Goal: Task Accomplishment & Management: Manage account settings

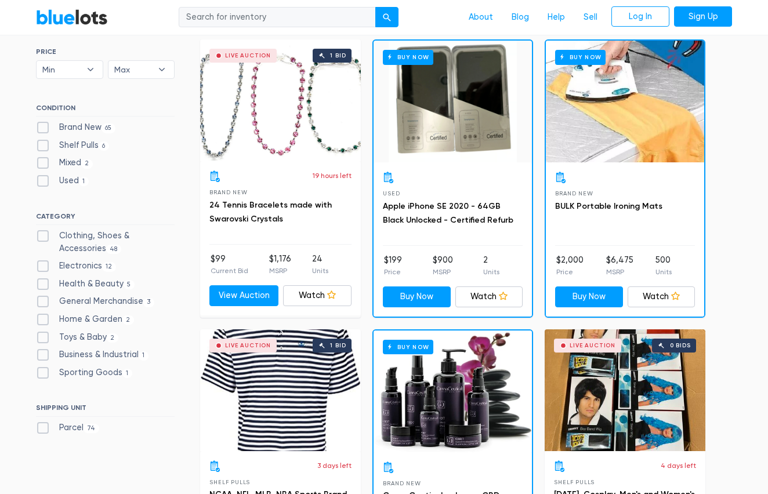
scroll to position [350, 0]
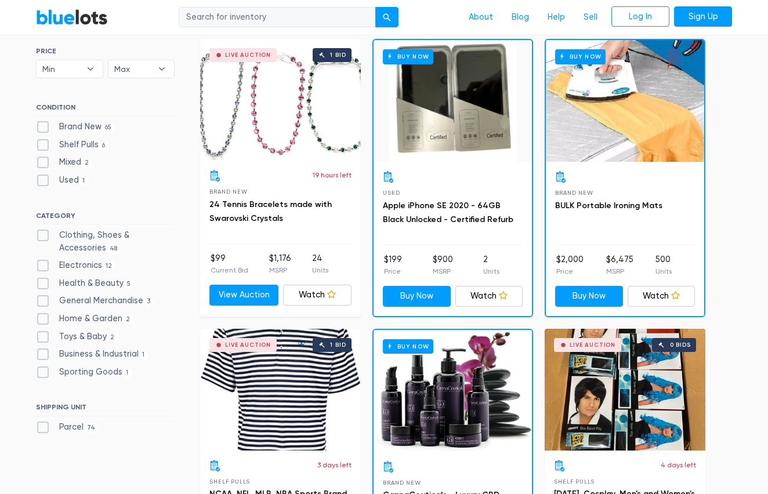
click at [77, 124] on label "Brand New 65" at bounding box center [75, 127] width 79 height 13
click at [43, 124] on New"] "Brand New 65" at bounding box center [40, 125] width 8 height 8
checkbox New"] "true"
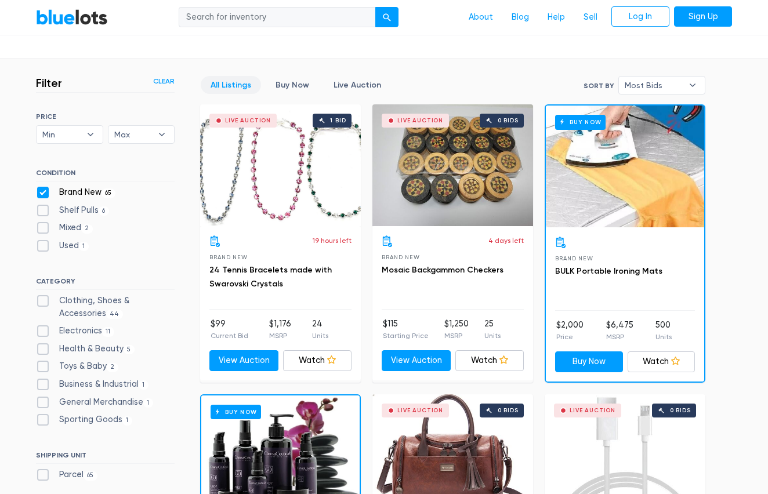
scroll to position [282, 0]
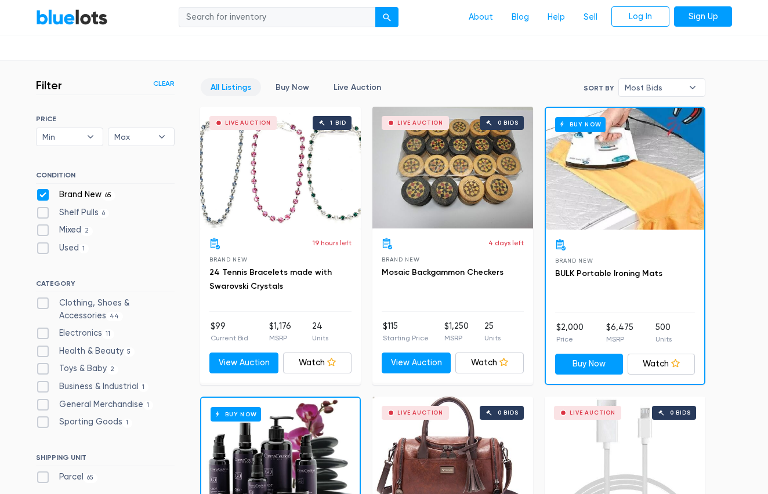
click at [95, 299] on label "Clothing, Shoes & Accessories 44" at bounding box center [105, 309] width 139 height 25
click at [43, 299] on Accessories"] "Clothing, Shoes & Accessories 44" at bounding box center [40, 301] width 8 height 8
checkbox Accessories"] "true"
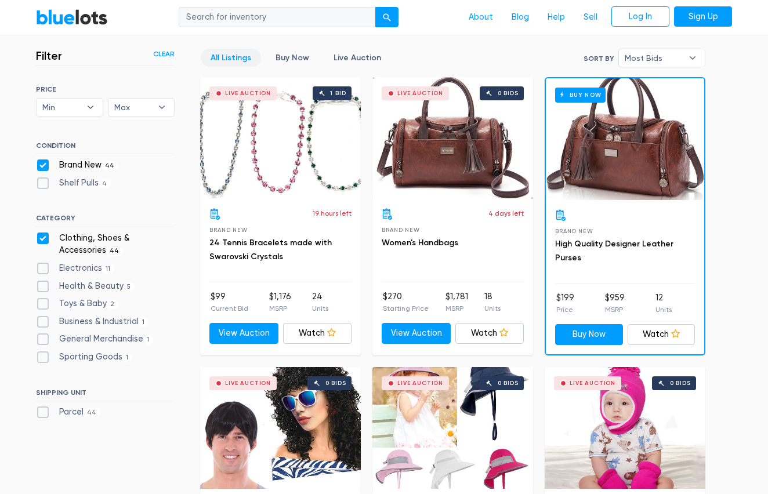
scroll to position [311, 0]
click at [389, 17] on div "submit" at bounding box center [387, 18] width 8 height 8
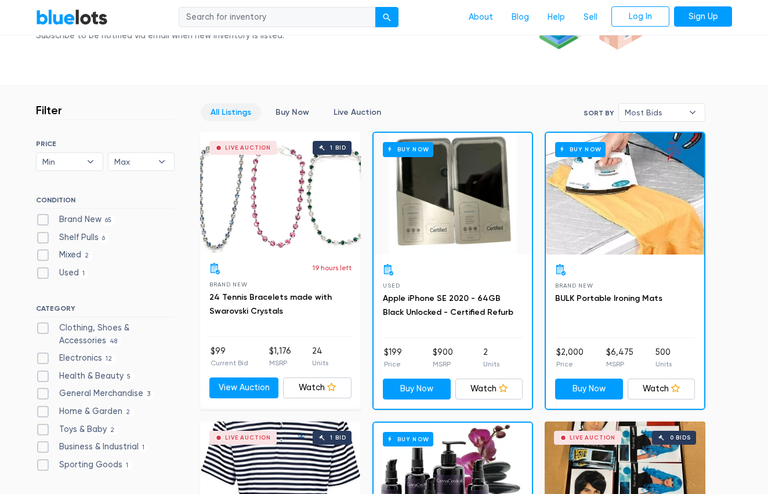
scroll to position [297, 0]
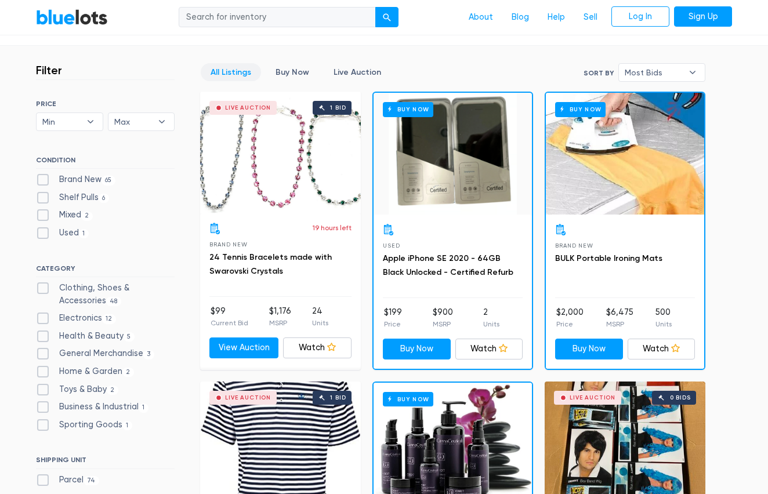
click at [97, 181] on label "Brand New 65" at bounding box center [75, 179] width 79 height 13
click at [43, 181] on New"] "Brand New 65" at bounding box center [40, 177] width 8 height 8
checkbox New"] "true"
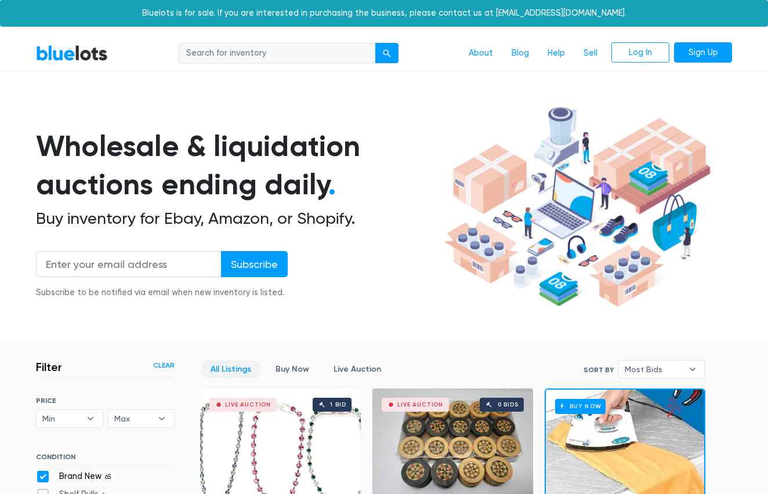
scroll to position [311, 0]
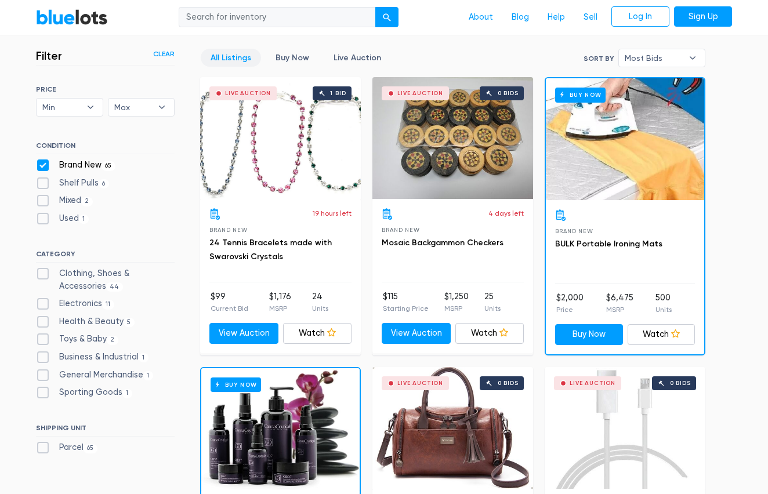
click at [121, 267] on label "Clothing, Shoes & Accessories 44" at bounding box center [105, 279] width 139 height 25
click at [43, 267] on Accessories"] "Clothing, Shoes & Accessories 44" at bounding box center [40, 271] width 8 height 8
checkbox Accessories"] "true"
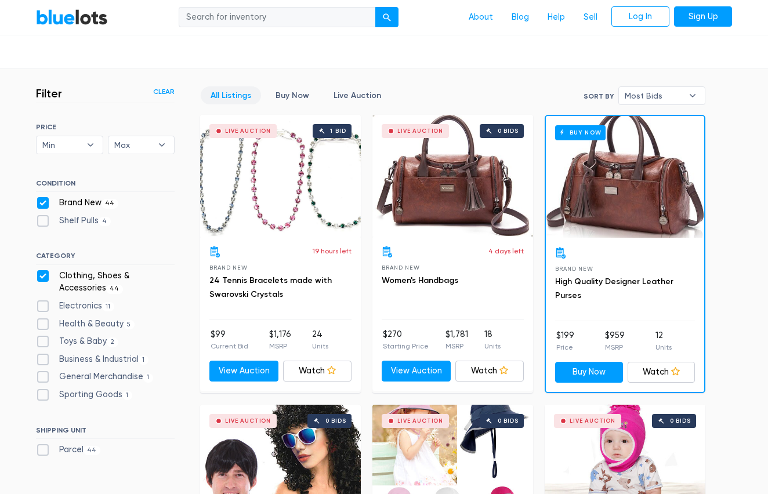
scroll to position [278, 0]
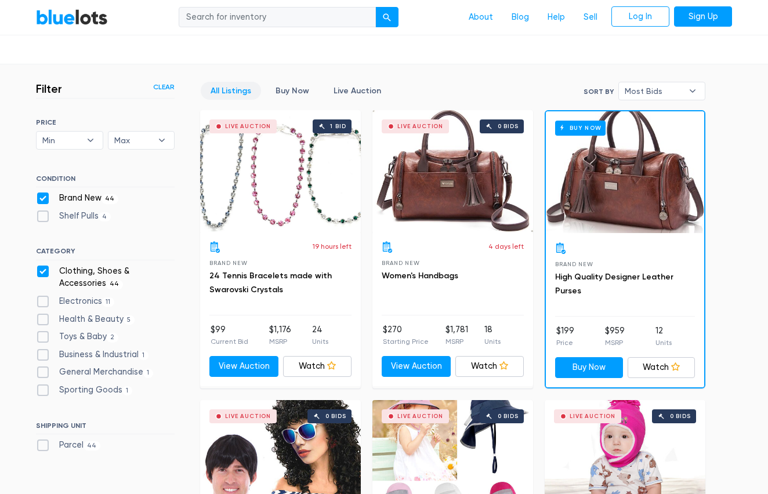
click at [251, 19] on input "search" at bounding box center [277, 17] width 197 height 21
type input "Shoes"
click at [388, 17] on button "submit" at bounding box center [386, 17] width 23 height 21
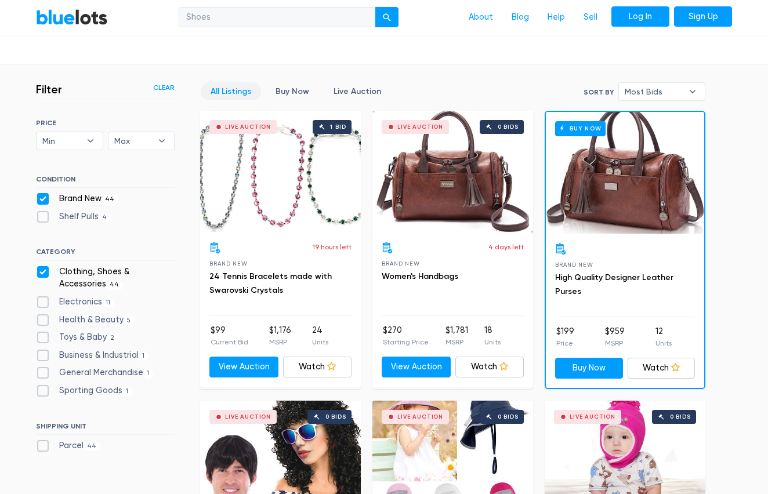
click at [650, 19] on link "Log In" at bounding box center [640, 16] width 58 height 21
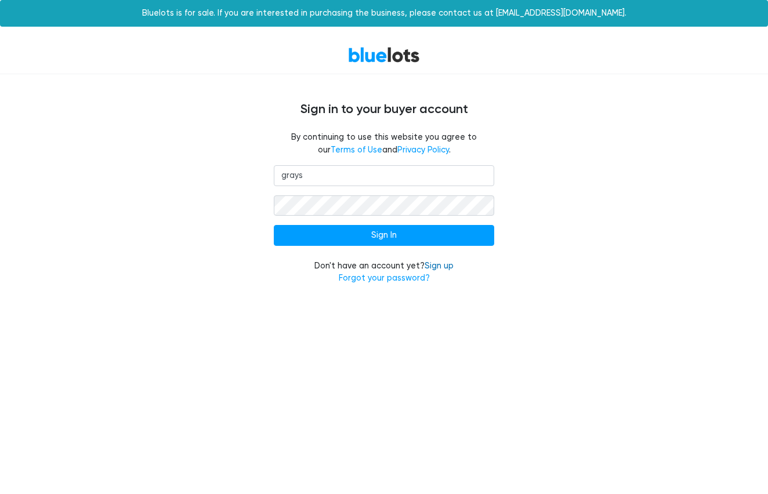
type input "grays"
click at [439, 261] on link "Sign up" at bounding box center [438, 266] width 29 height 10
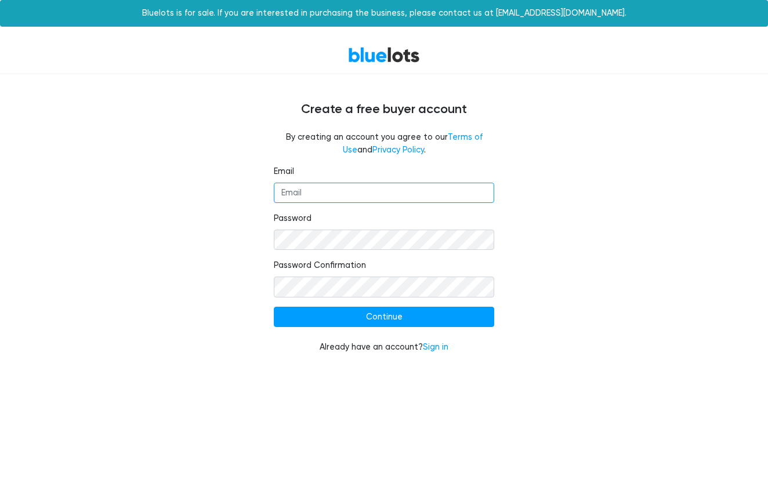
click at [361, 194] on input "Email" at bounding box center [384, 193] width 220 height 21
type input "graysonstaggs@gmail.com"
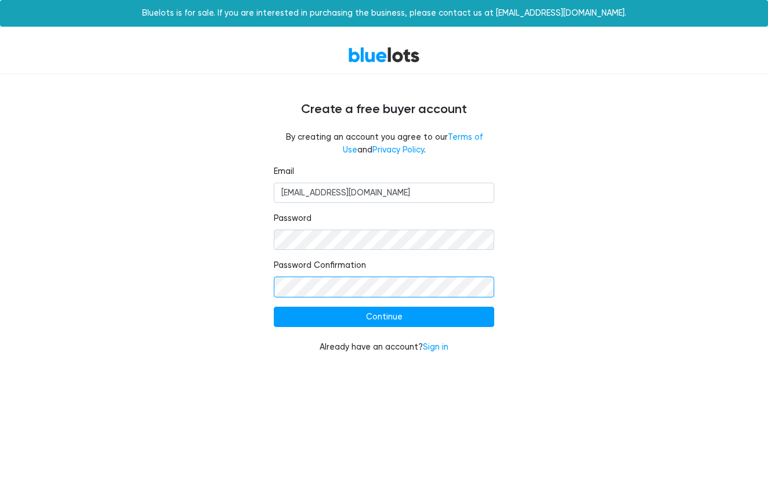
click at [384, 314] on input "Continue" at bounding box center [384, 317] width 220 height 21
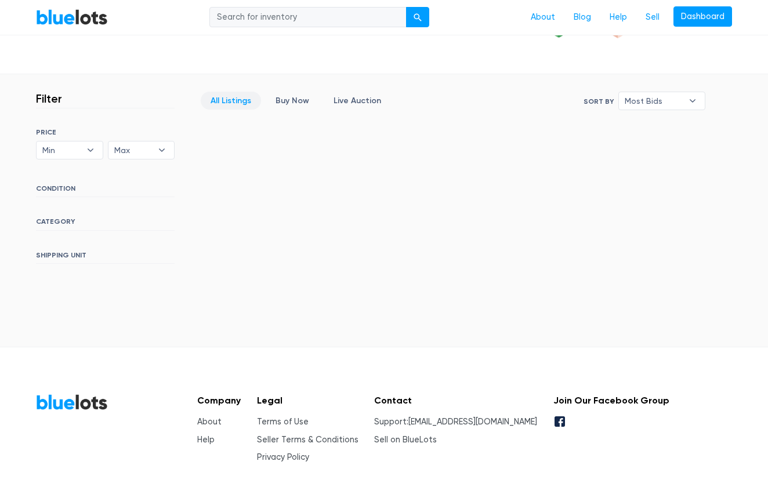
scroll to position [264, 0]
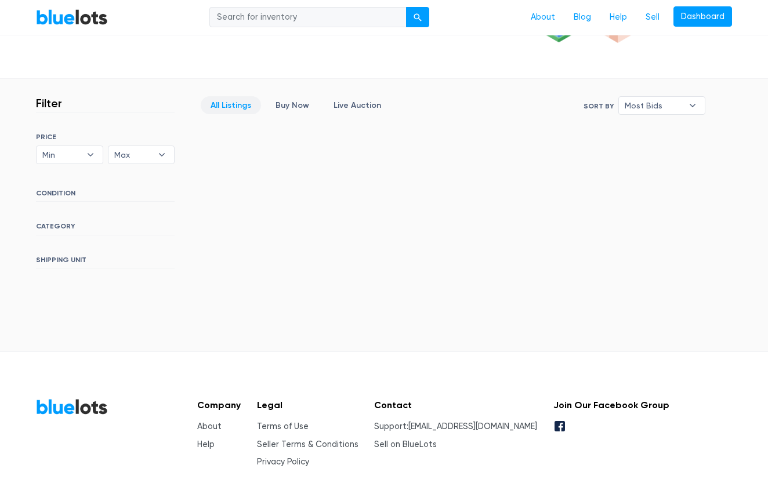
click at [60, 190] on h6 "CONDITION" at bounding box center [105, 195] width 139 height 13
click at [227, 102] on link "All Listings" at bounding box center [231, 105] width 60 height 18
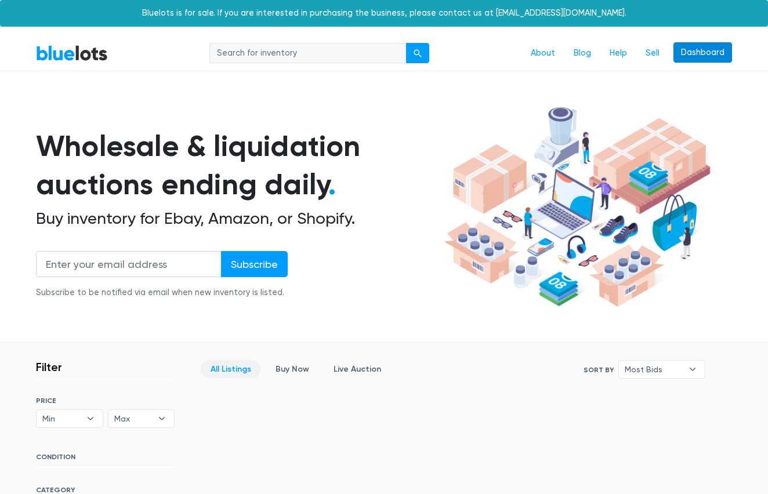
click at [708, 49] on link "Dashboard" at bounding box center [702, 52] width 59 height 21
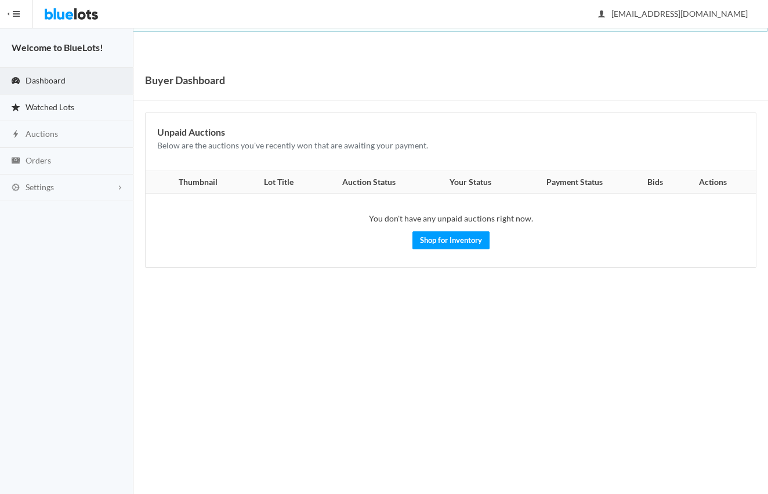
click at [72, 103] on span "Watched Lots" at bounding box center [50, 107] width 49 height 10
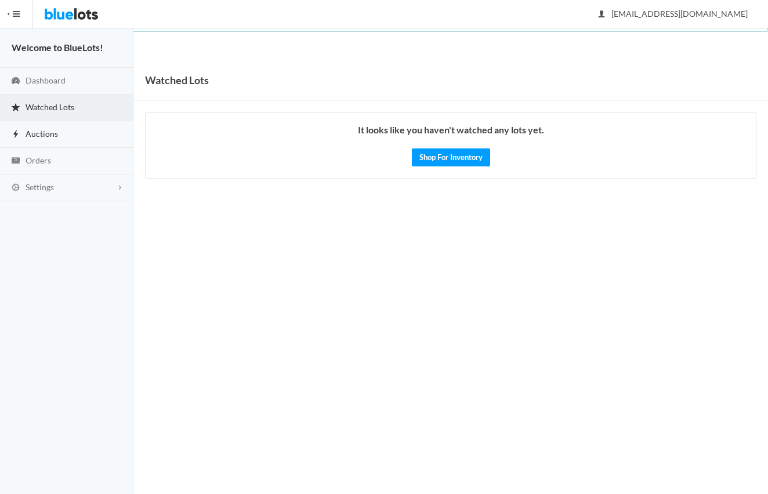
click at [53, 137] on link "Auctions" at bounding box center [66, 134] width 133 height 27
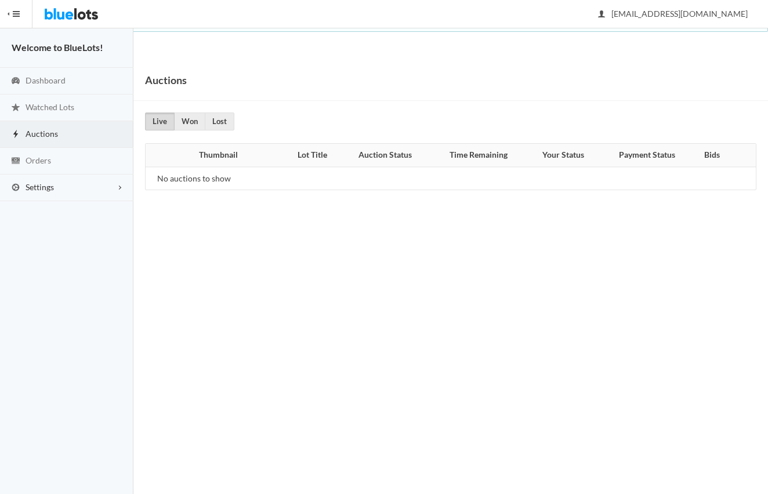
click at [55, 190] on link "Settings" at bounding box center [66, 188] width 133 height 27
click at [52, 209] on span "Buyer Profile Incomplete" at bounding box center [50, 211] width 48 height 10
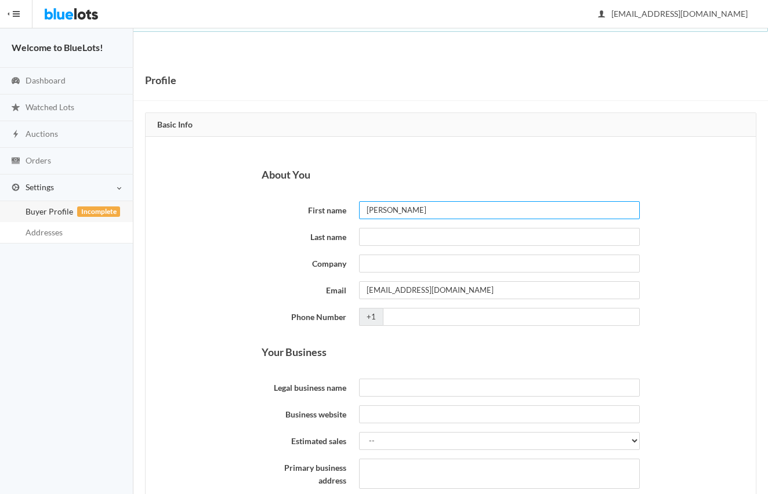
type input "Grayson"
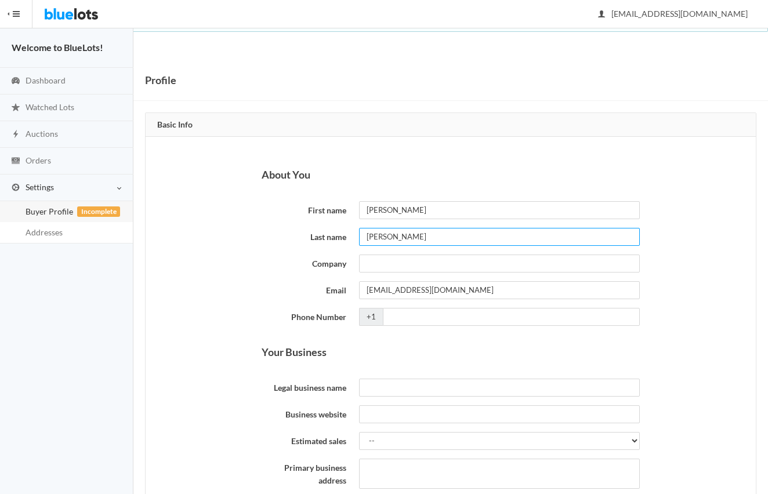
type input "Staggs"
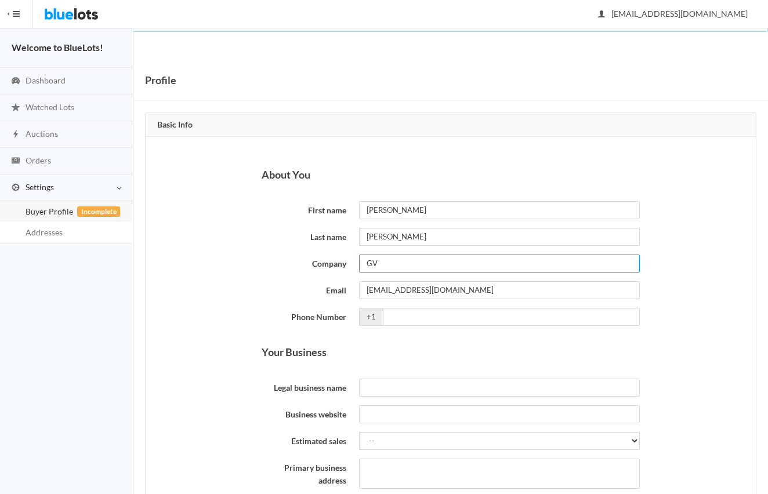
type input "GV"
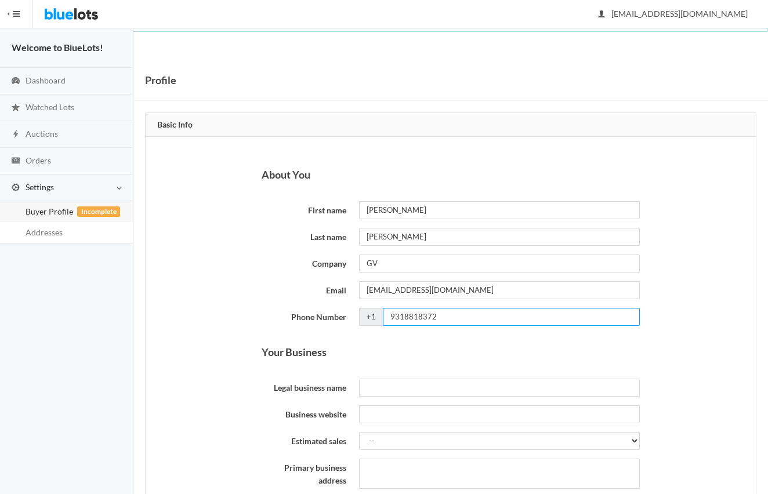
type input "9318818372"
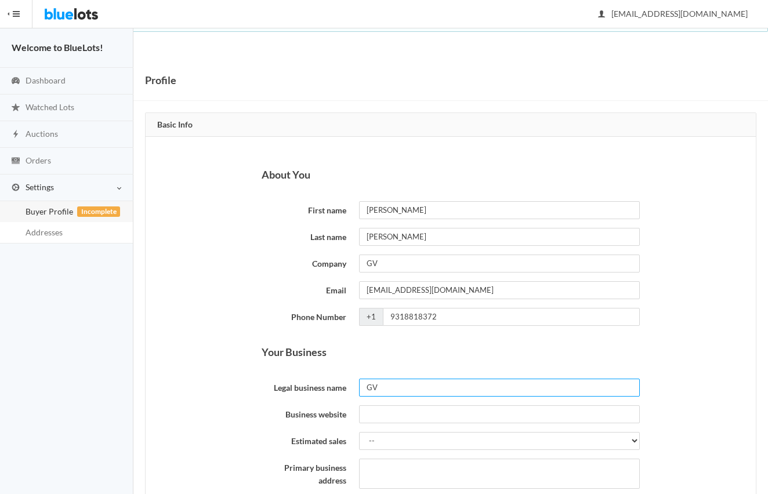
type input "GV"
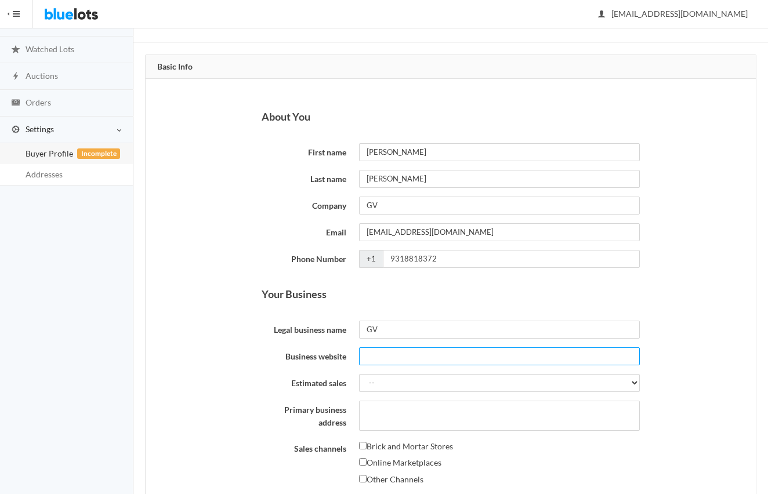
scroll to position [62, 0]
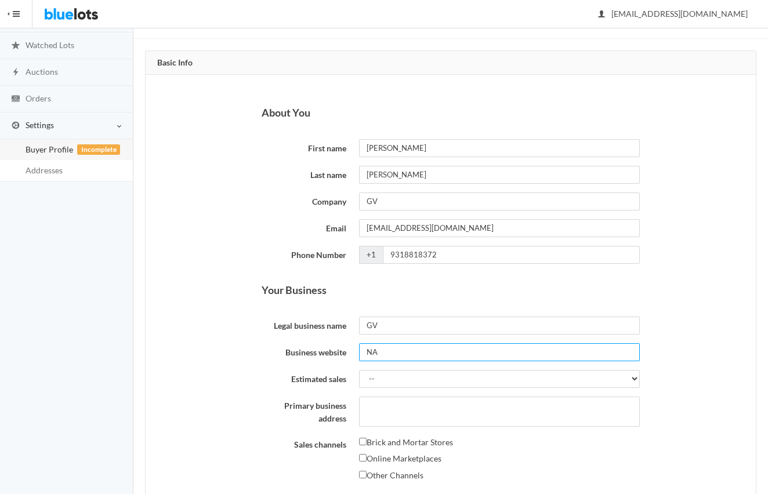
type input "NA"
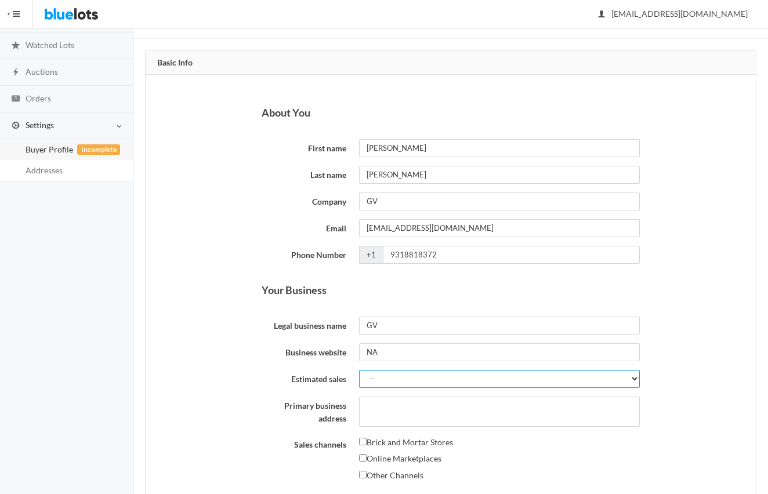
select select "$10,000 to $25,000"
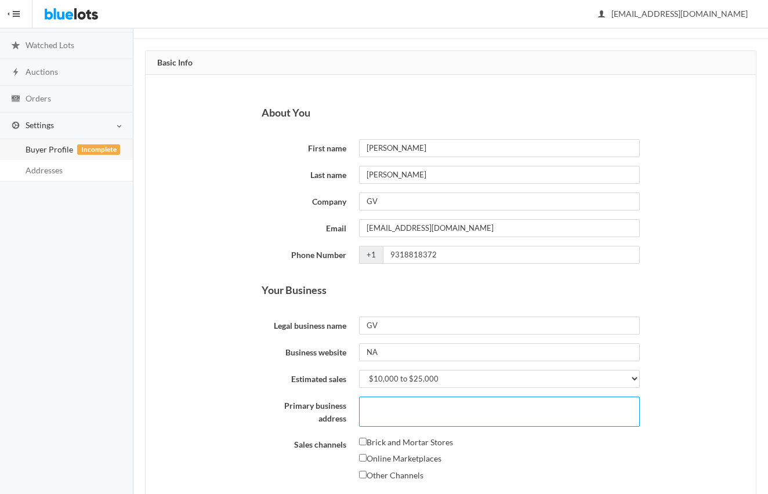
click at [474, 405] on textarea "Primary business address" at bounding box center [499, 412] width 281 height 30
type textarea "2321 Clinton Conley Road Cookeville TN"
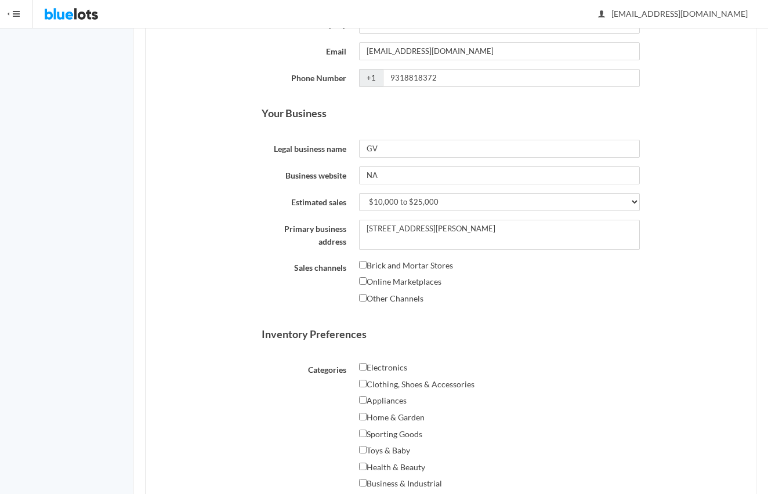
scroll to position [241, 0]
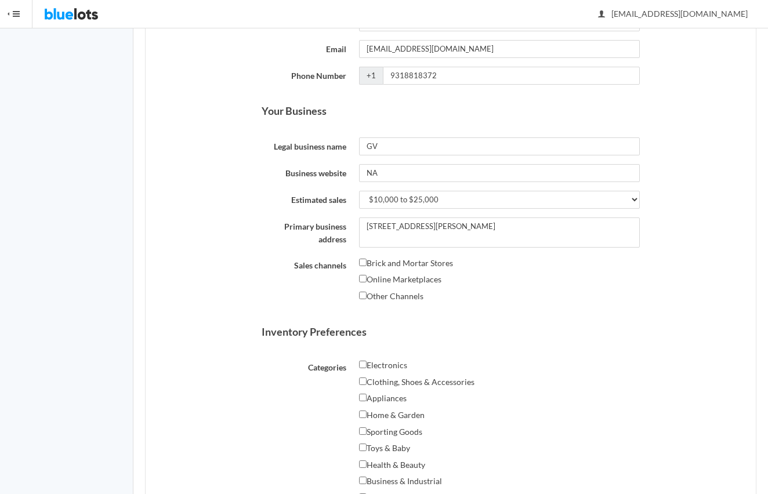
click at [386, 278] on label "Online Marketplaces" at bounding box center [400, 280] width 82 height 14
click at [366, 278] on input "Online Marketplaces" at bounding box center [363, 279] width 8 height 8
checkbox input "true"
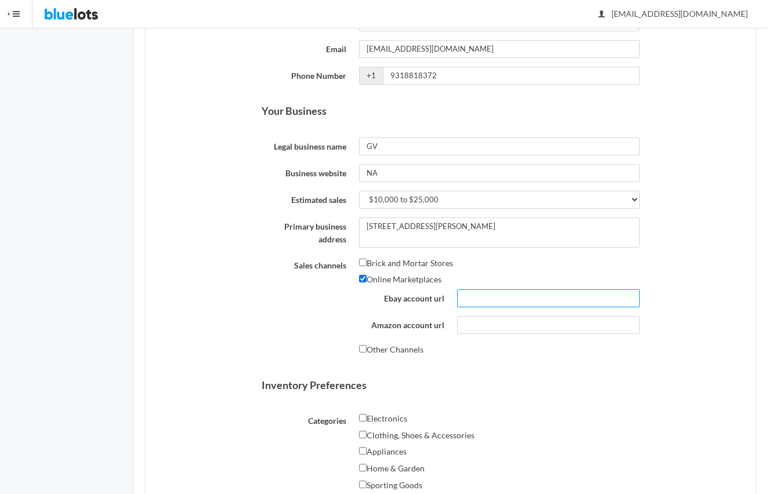
click at [473, 291] on input "Ebay account url" at bounding box center [548, 298] width 183 height 18
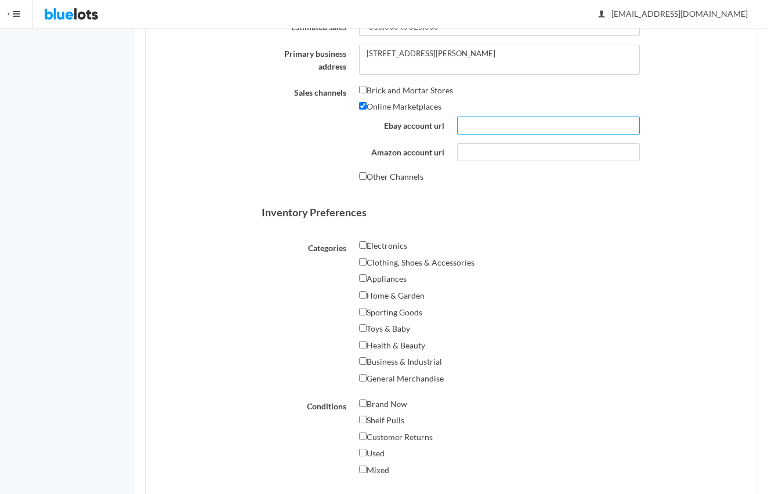
scroll to position [415, 0]
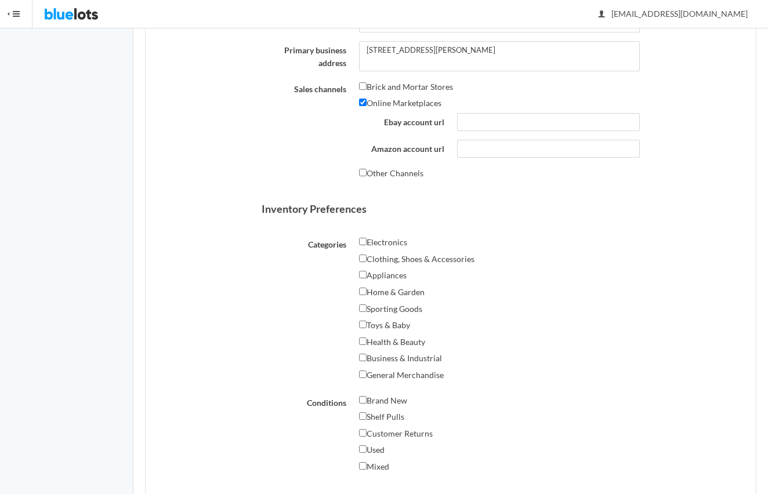
click at [438, 252] on label "Clothing, Shoes & Accessories" at bounding box center [416, 259] width 115 height 14
click at [366, 255] on input "Clothing, Shoes & Accessories" at bounding box center [363, 259] width 8 height 8
checkbox input "true"
click at [369, 368] on label "General Merchandise" at bounding box center [401, 375] width 85 height 14
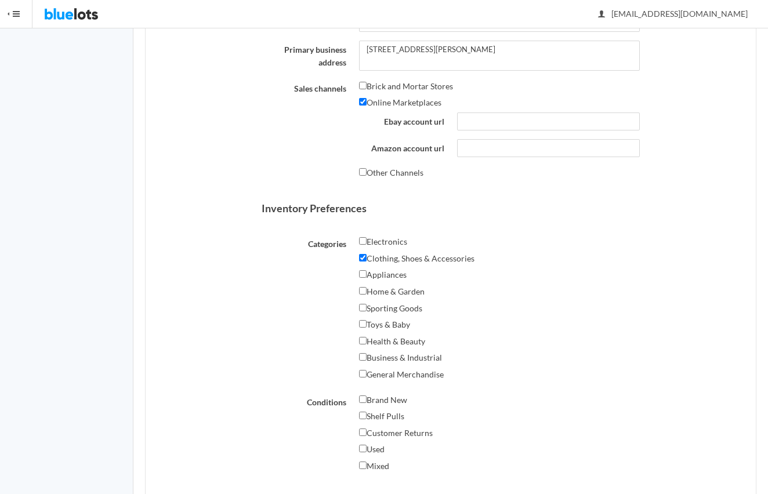
click at [366, 370] on input "General Merchandise" at bounding box center [363, 374] width 8 height 8
checkbox input "true"
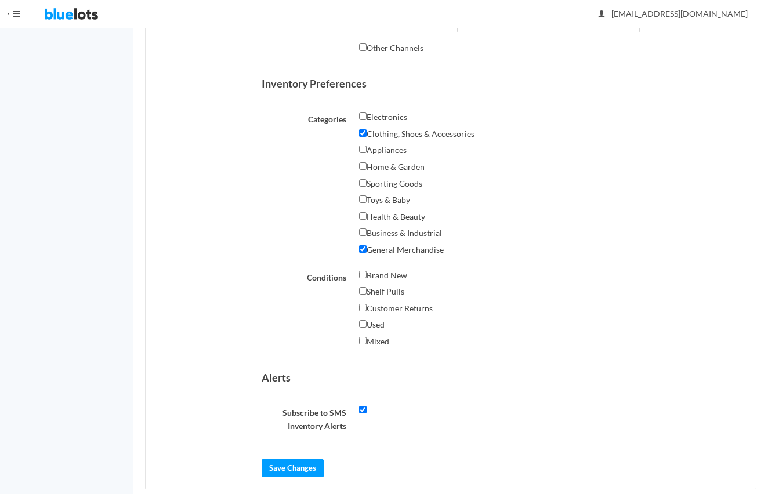
scroll to position [542, 0]
click at [365, 337] on input "Mixed" at bounding box center [363, 341] width 8 height 8
checkbox input "true"
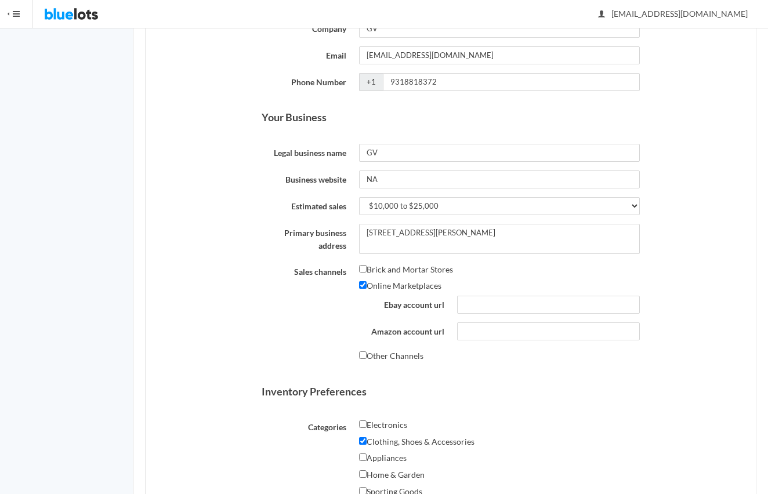
scroll to position [235, 0]
click at [484, 299] on input "Ebay account url" at bounding box center [548, 304] width 183 height 18
paste input "https://www.ebay.com/usr/gra534946"
type input "https://www.ebay.com/usr/gra534946"
click at [525, 362] on form "About You First name Grayson Last name Staggs Company GV Email graysonstaggs@gm…" at bounding box center [450, 358] width 379 height 851
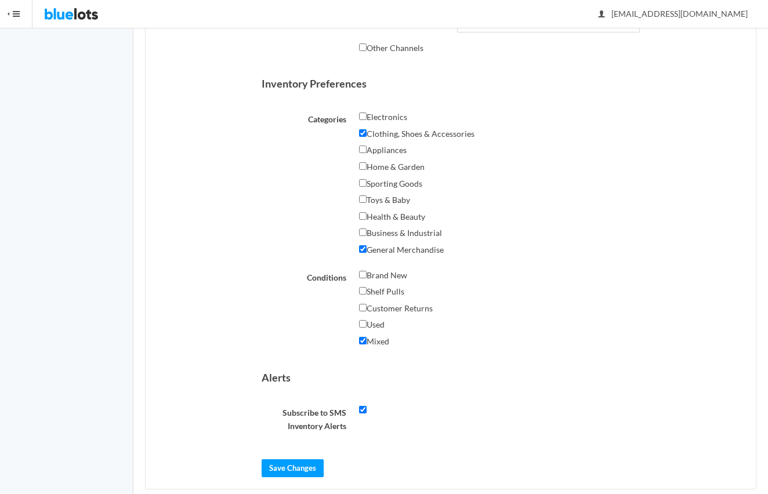
scroll to position [542, 0]
click at [306, 460] on input "Save Changes" at bounding box center [292, 469] width 62 height 18
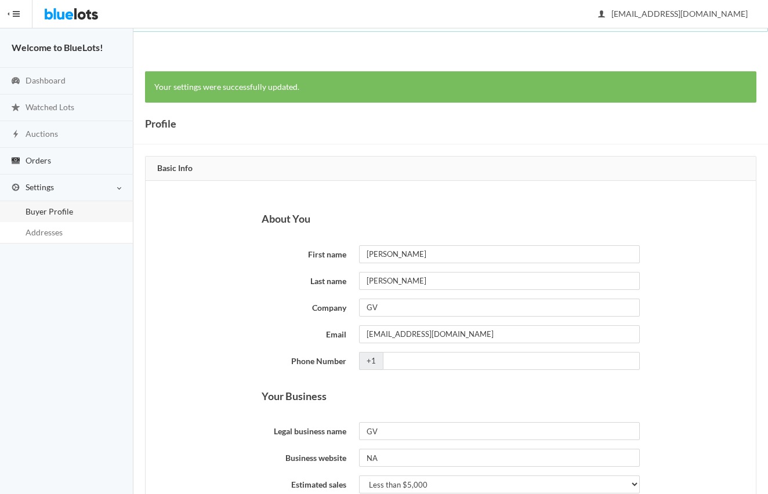
click at [85, 162] on link "Orders" at bounding box center [66, 161] width 133 height 27
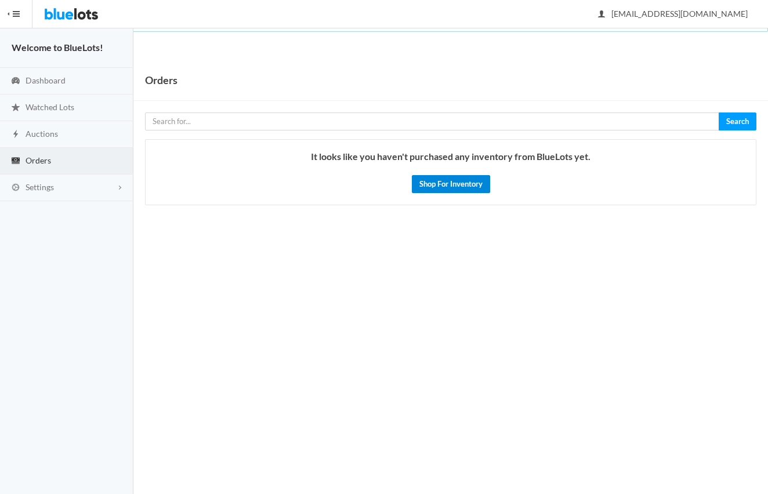
click at [436, 183] on link "Shop For Inventory" at bounding box center [451, 184] width 78 height 18
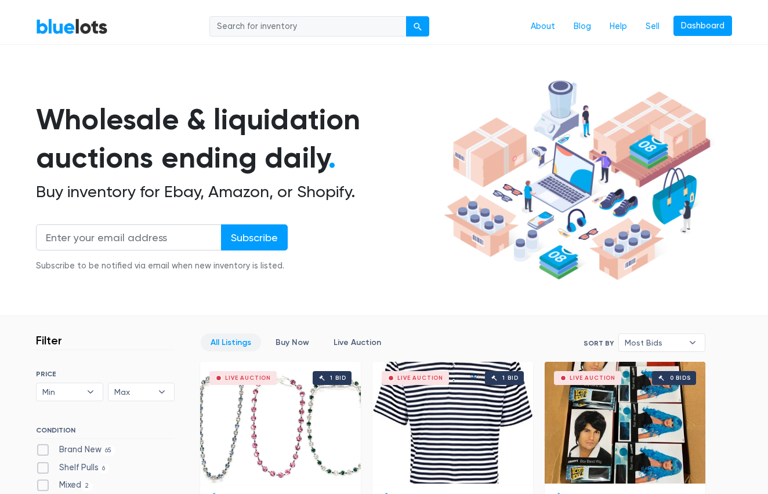
scroll to position [27, 0]
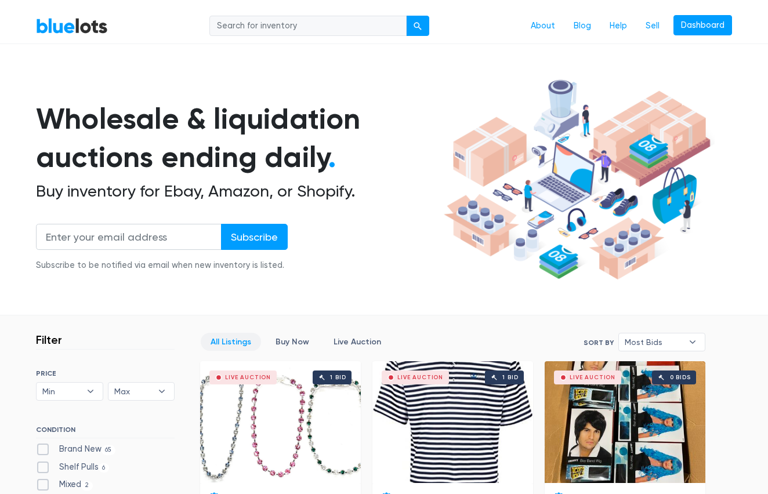
click at [356, 27] on input "search" at bounding box center [307, 26] width 197 height 21
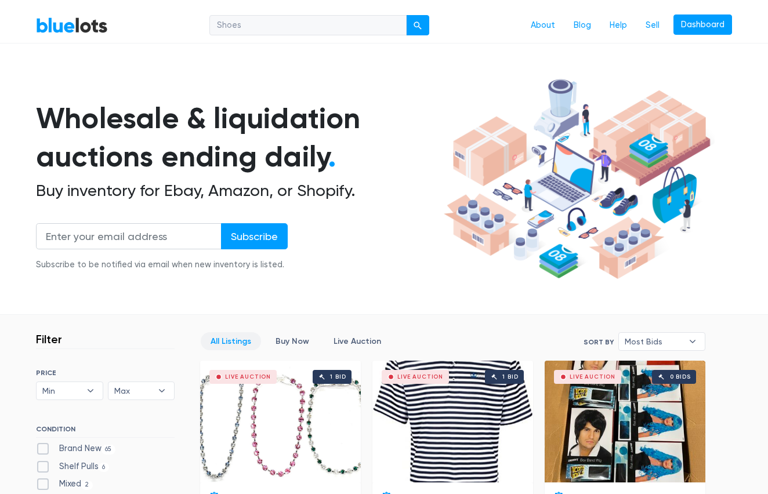
type input "Shoes"
click at [419, 24] on button "submit" at bounding box center [417, 25] width 23 height 21
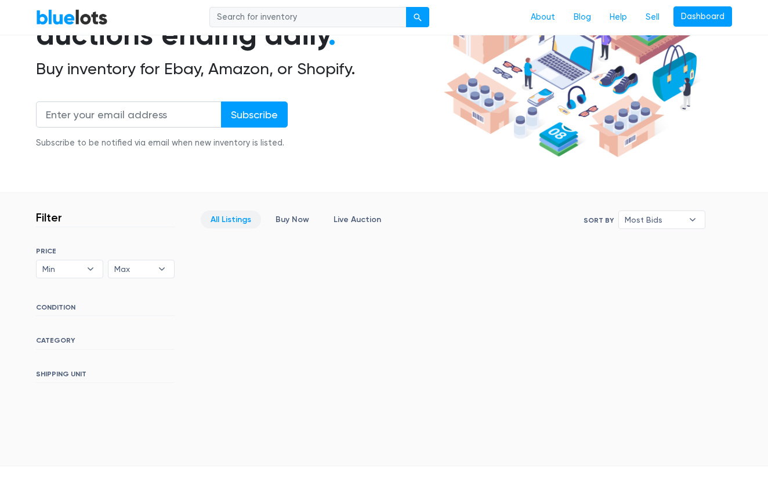
scroll to position [107, 0]
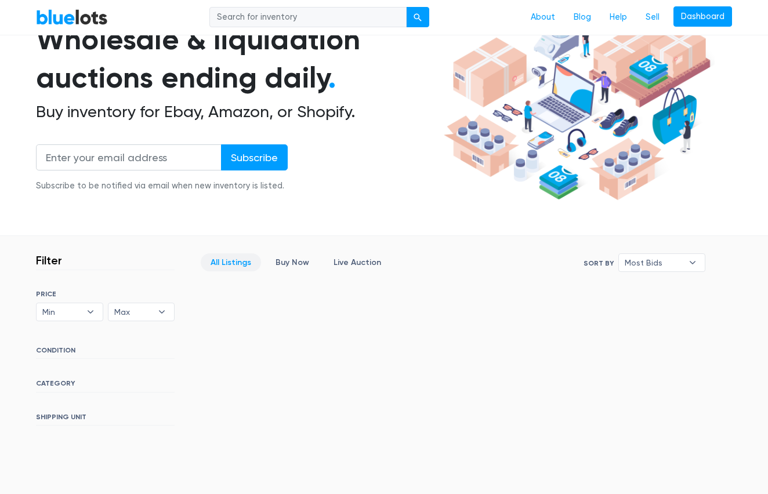
click at [282, 20] on input "search" at bounding box center [307, 17] width 197 height 21
type input "shoes"
click at [419, 17] on button "submit" at bounding box center [417, 17] width 23 height 21
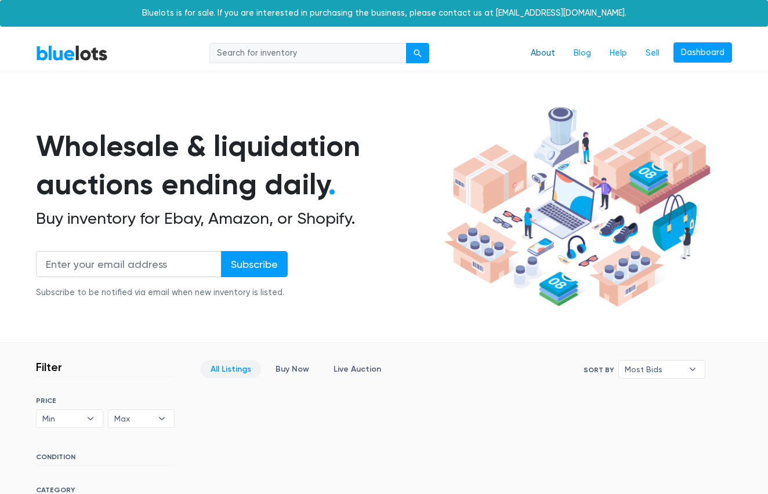
click at [538, 50] on link "About" at bounding box center [542, 53] width 43 height 22
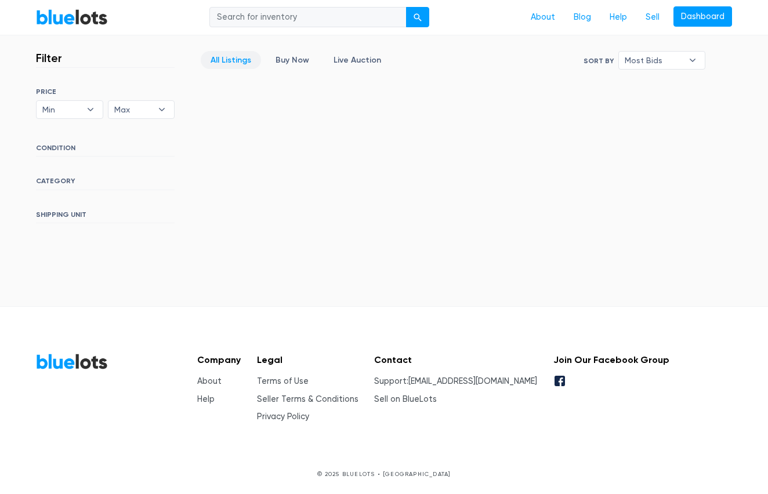
scroll to position [308, 0]
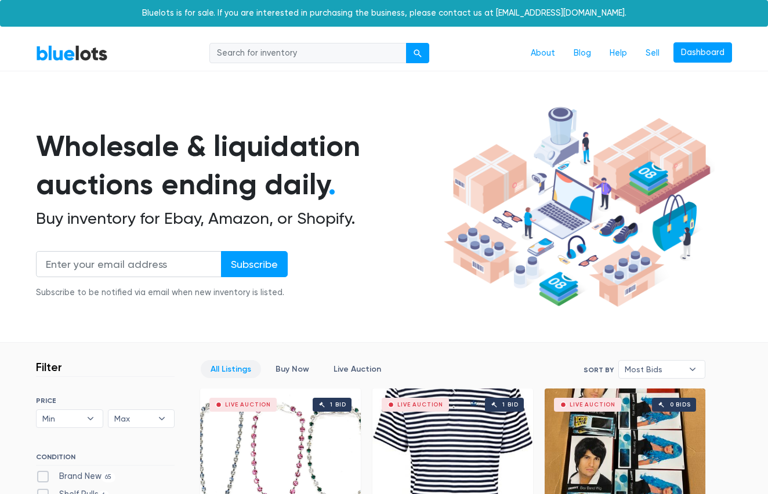
scroll to position [28, 0]
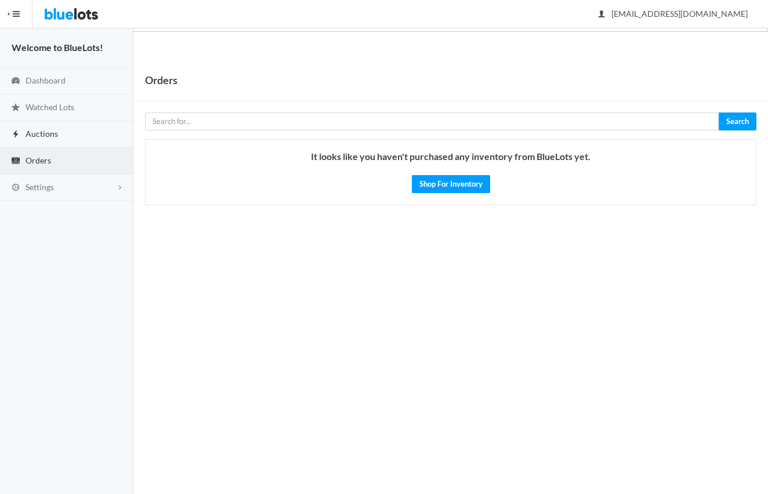
click at [57, 137] on link "Auctions" at bounding box center [66, 134] width 133 height 27
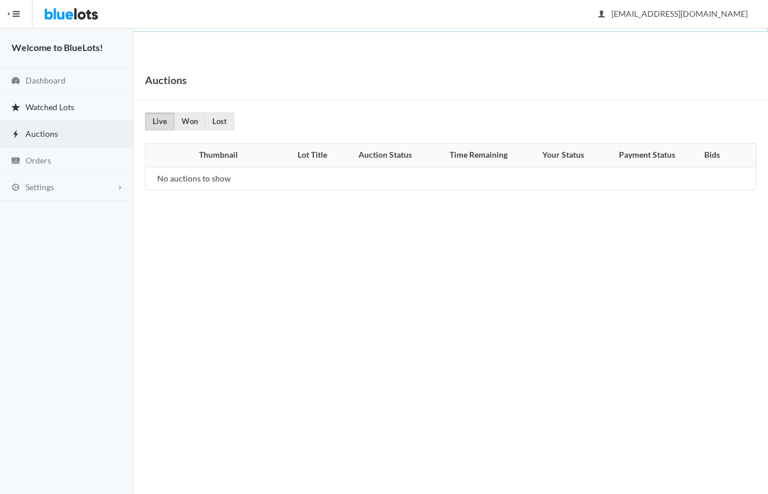
click at [62, 107] on span "Watched Lots" at bounding box center [50, 107] width 49 height 10
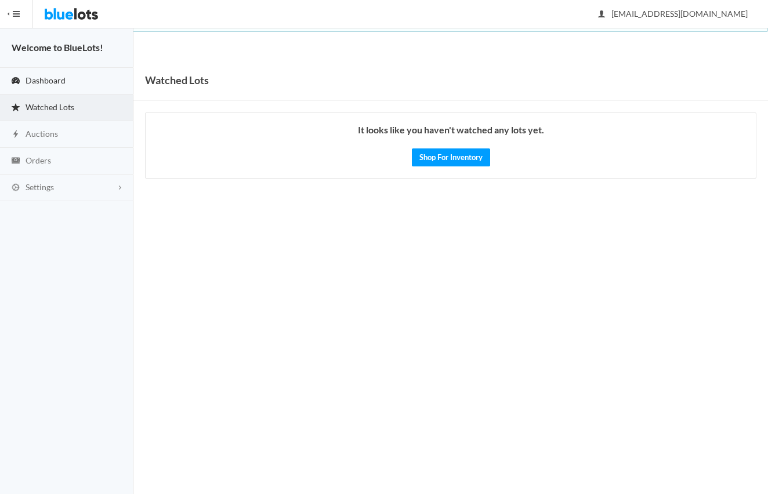
click at [56, 80] on span "Dashboard" at bounding box center [46, 80] width 40 height 10
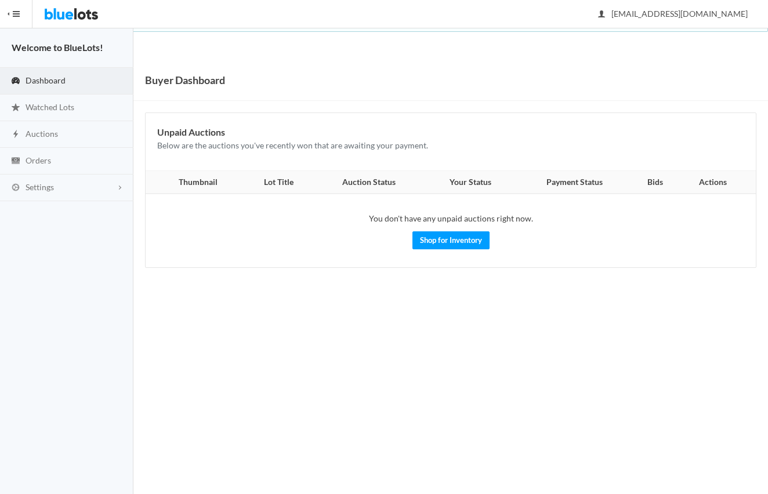
click at [17, 14] on span "button" at bounding box center [16, 13] width 7 height 1
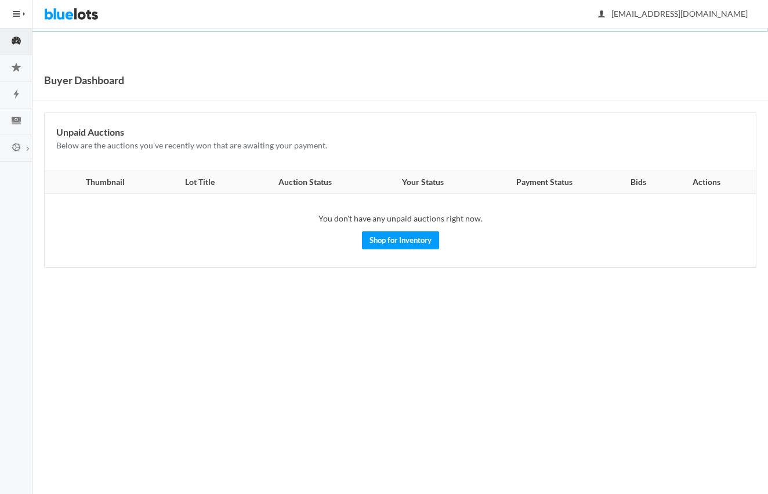
click at [103, 171] on th "Thumbnail" at bounding box center [102, 182] width 114 height 23
click at [100, 182] on th "Thumbnail" at bounding box center [102, 182] width 114 height 23
click at [19, 64] on icon "star" at bounding box center [16, 67] width 32 height 10
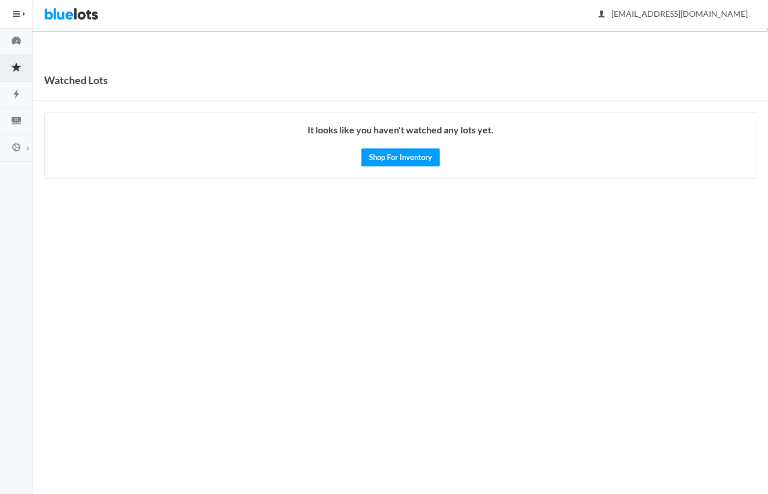
click at [28, 16] on button "HIDE MENU" at bounding box center [16, 14] width 32 height 28
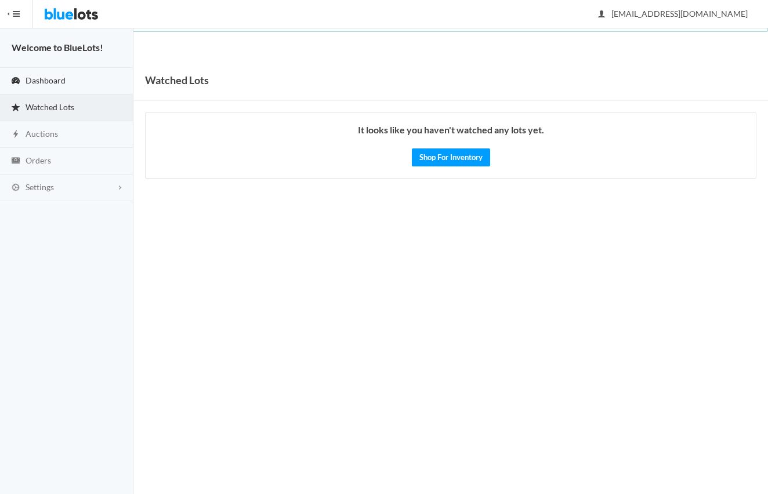
click at [49, 82] on span "Dashboard" at bounding box center [46, 80] width 40 height 10
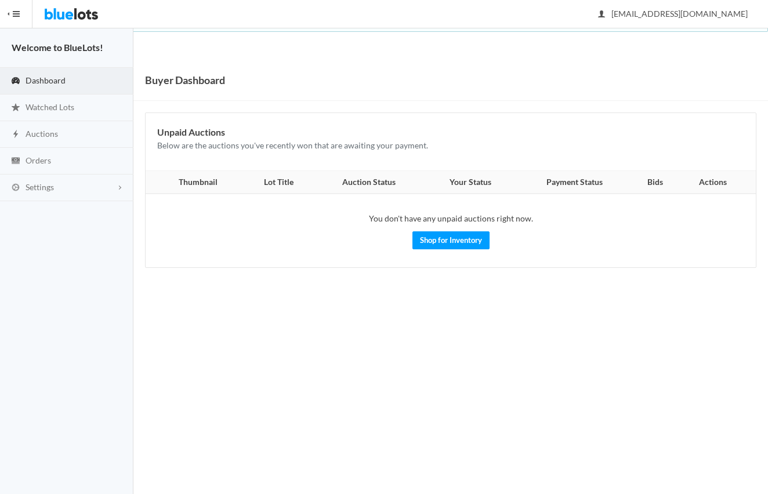
click at [20, 14] on button "HIDE MENU" at bounding box center [16, 14] width 32 height 28
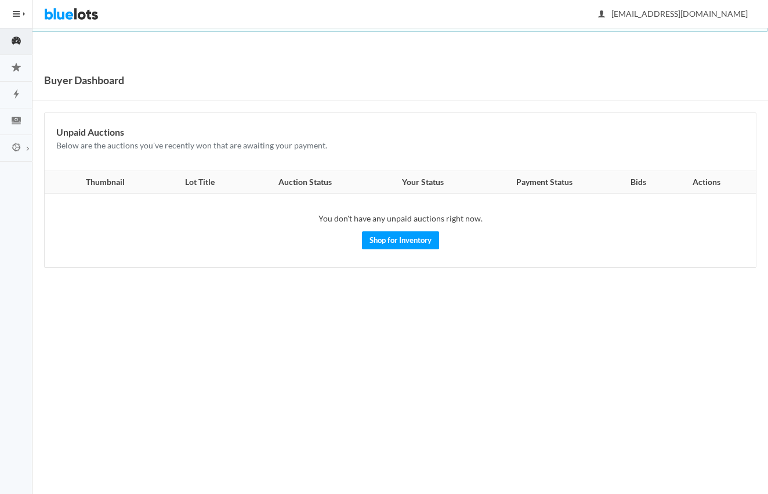
click at [66, 11] on img at bounding box center [71, 14] width 55 height 28
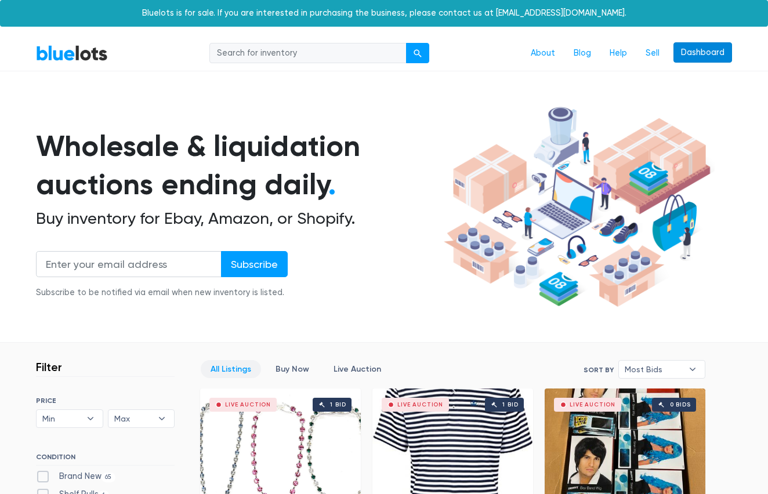
click at [693, 55] on link "Dashboard" at bounding box center [702, 52] width 59 height 21
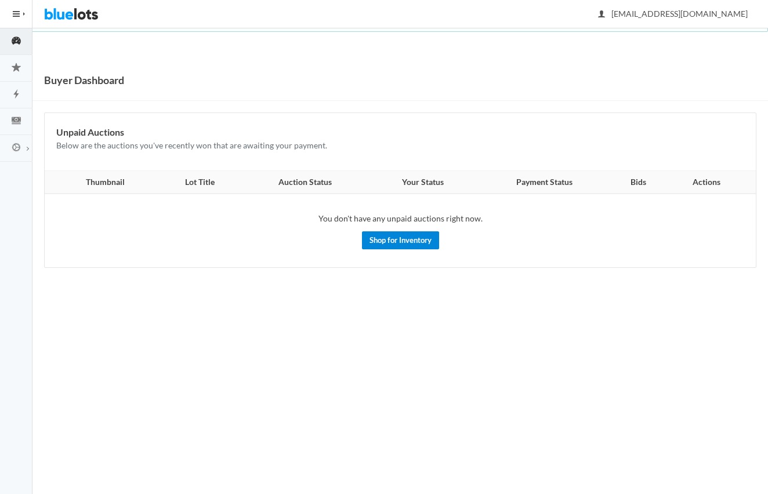
click at [415, 235] on link "Shop for Inventory" at bounding box center [400, 240] width 77 height 18
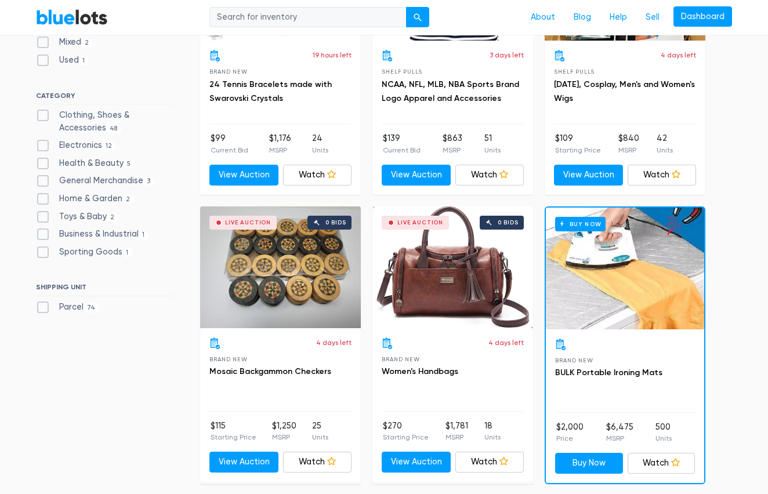
scroll to position [471, 0]
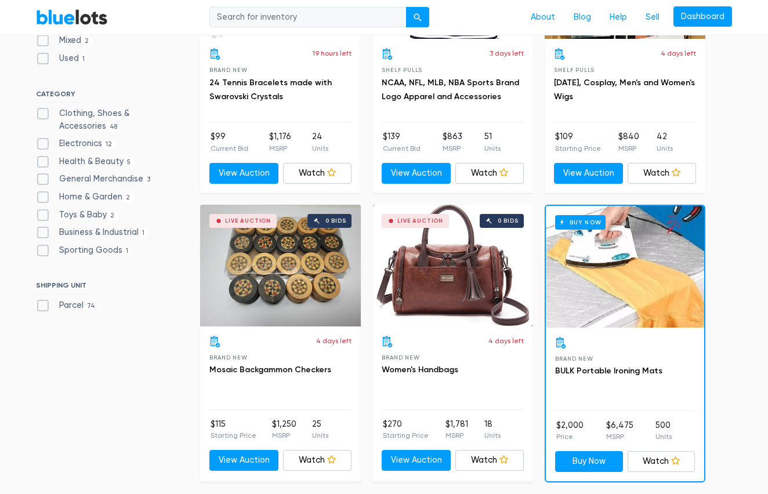
click at [115, 113] on label "Clothing, Shoes & Accessories 48" at bounding box center [105, 119] width 139 height 25
click at [43, 113] on Accessories"] "Clothing, Shoes & Accessories 48" at bounding box center [40, 111] width 8 height 8
checkbox Accessories"] "true"
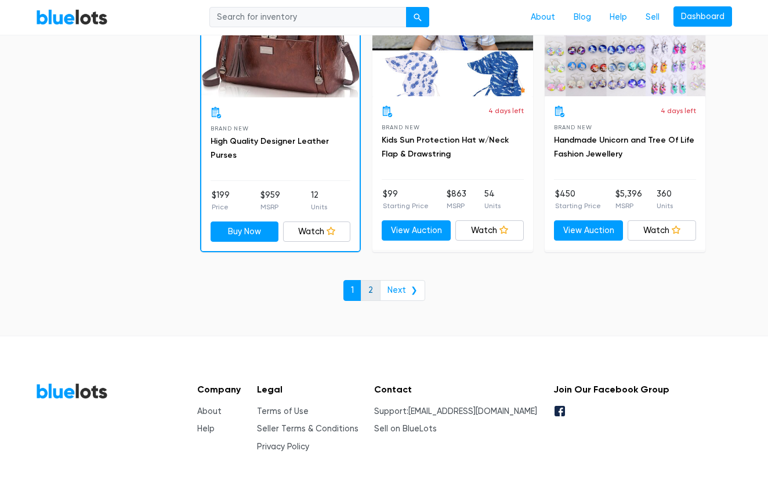
scroll to position [5024, 0]
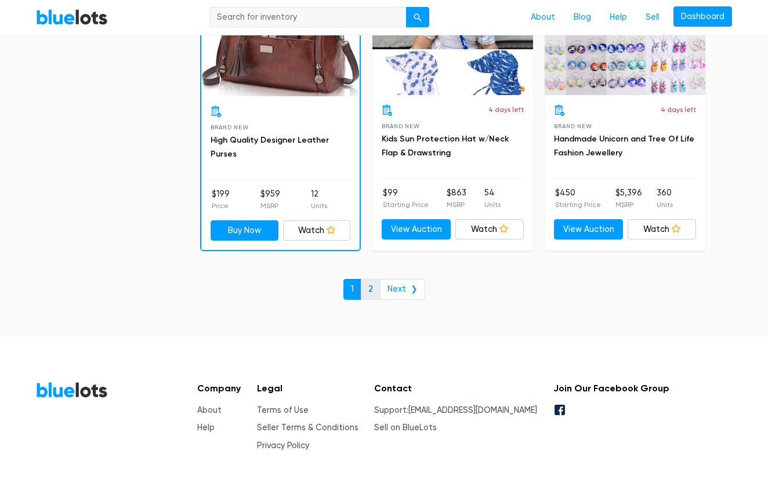
click at [369, 280] on link "2" at bounding box center [371, 289] width 20 height 21
